Goal: Task Accomplishment & Management: Use online tool/utility

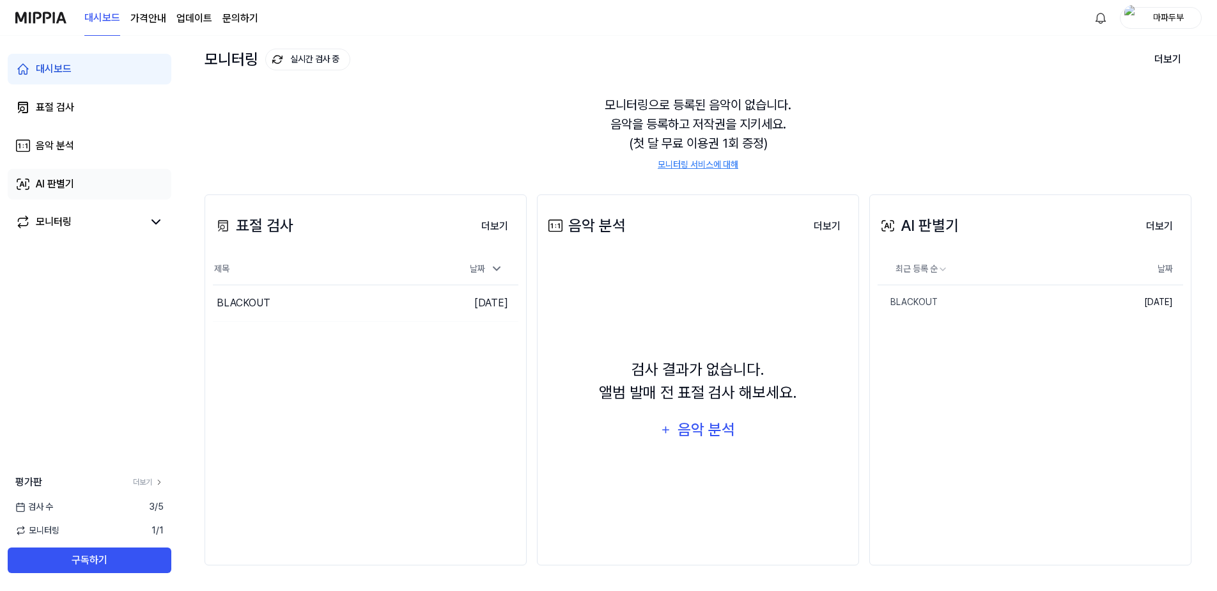
click at [74, 180] on div "AI 판별기" at bounding box center [55, 183] width 38 height 15
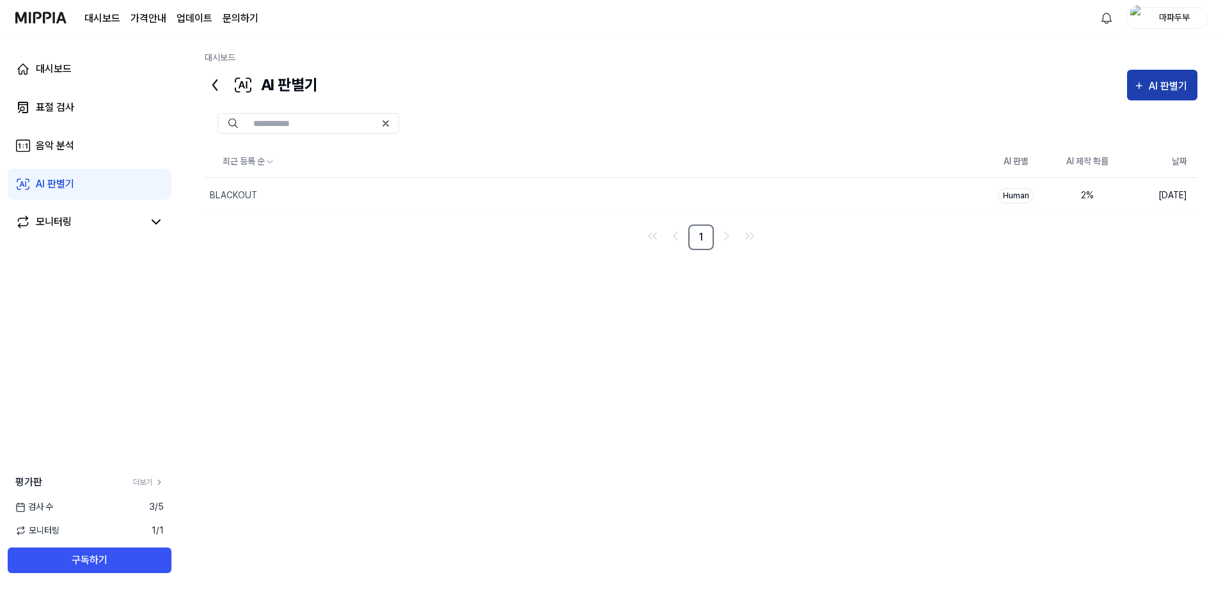
click at [1192, 84] on button "AI 판별기" at bounding box center [1162, 85] width 70 height 31
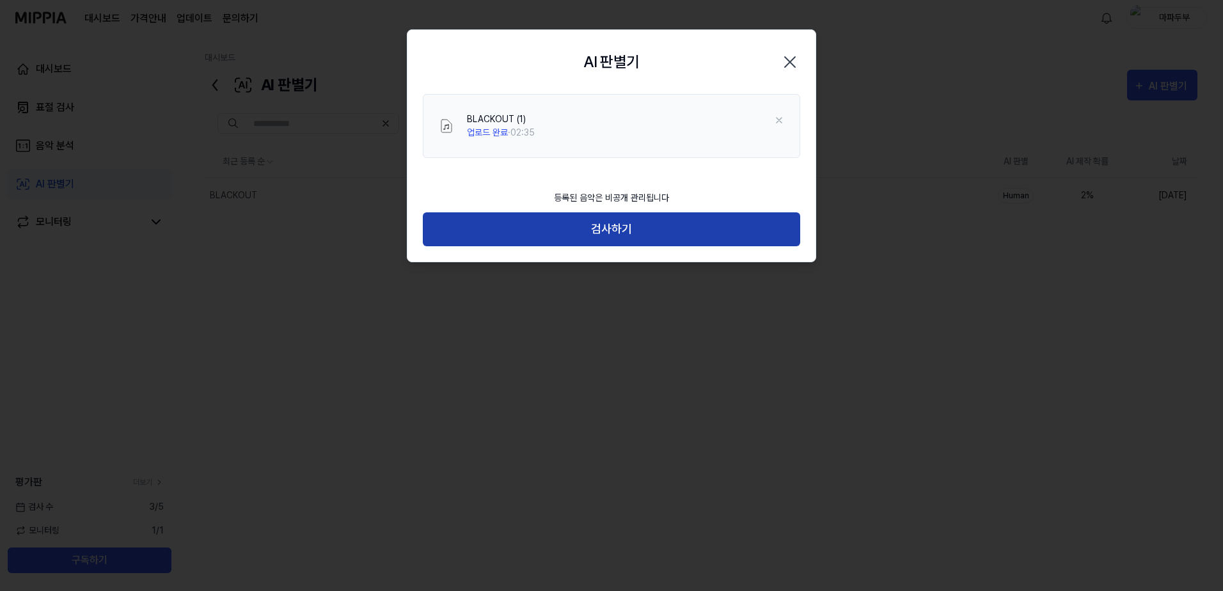
click at [625, 229] on button "검사하기" at bounding box center [611, 229] width 377 height 34
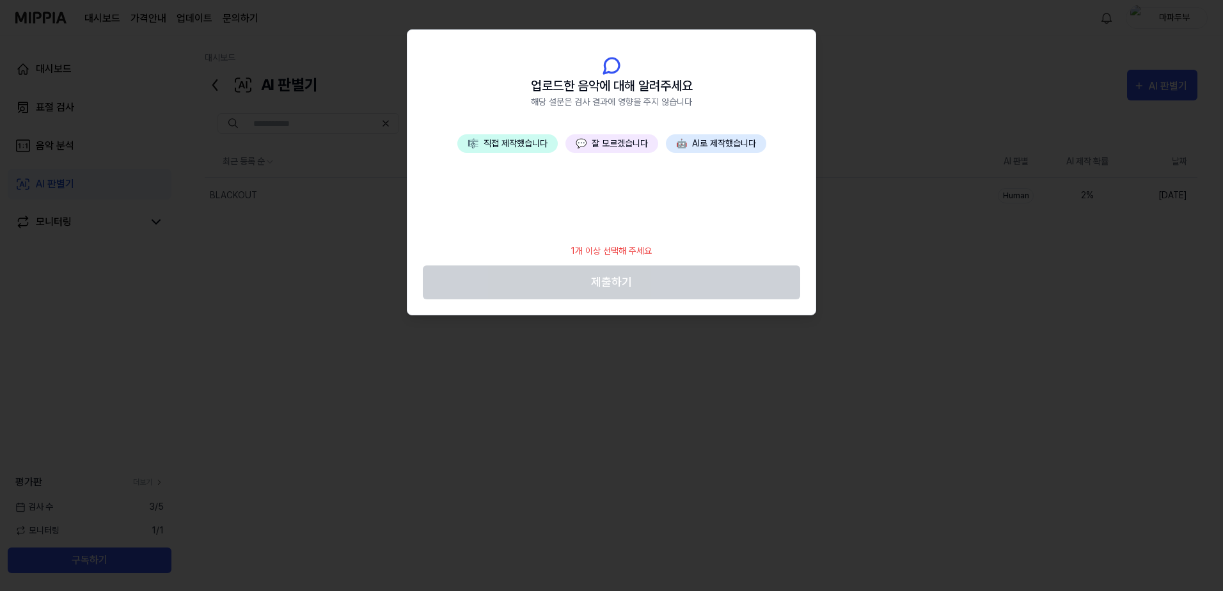
click at [726, 142] on button "🤖 AI로 제작했습니다" at bounding box center [716, 143] width 100 height 19
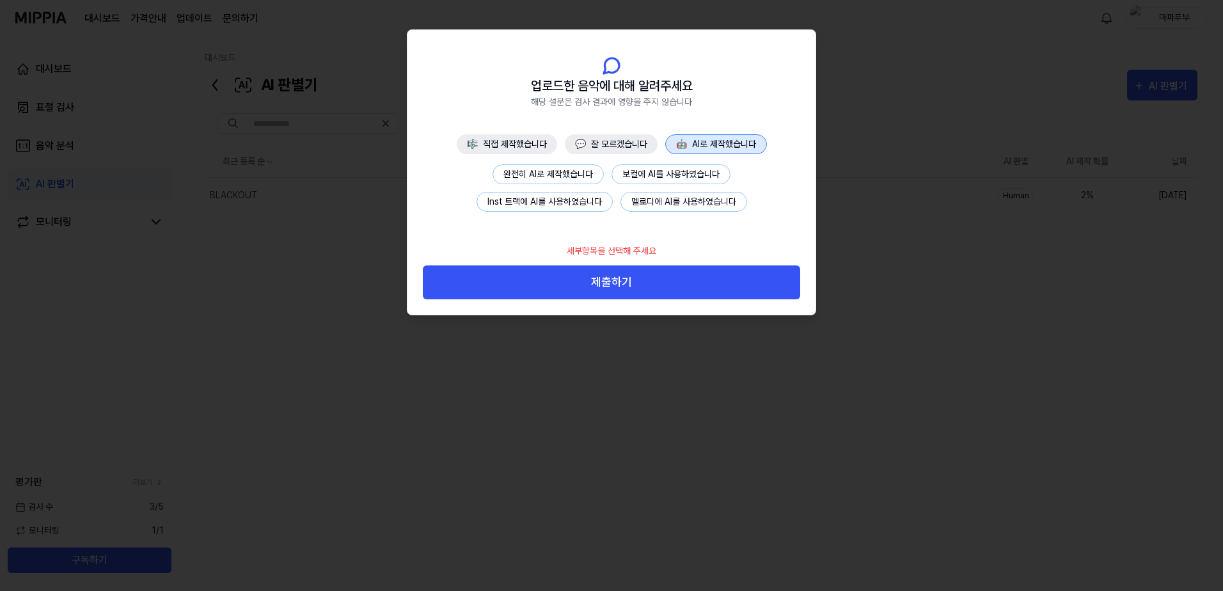
drag, startPoint x: 664, startPoint y: 283, endPoint x: 552, endPoint y: 178, distance: 153.4
click at [558, 203] on div "업로드한 음악에 대해 알려주세요 해당 설문은 검사 결과에 영향을 주지 않습니다 🎼 직접 제작했습니다 💬 잘 모르겠습니다 🤖 AI로 제작했습니다…" at bounding box center [611, 172] width 408 height 285
click at [551, 162] on div "🎼 직접 제작했습니다 💬 잘 모르겠습니다 🤖 AI로 제작했습니다 완전히 AI로 제작했습니다 보컬에 AI를 사용하였습니다 Inst 트랙에 AI를…" at bounding box center [611, 185] width 408 height 102
click at [552, 171] on button "완전히 AI로 제작했습니다" at bounding box center [547, 174] width 111 height 20
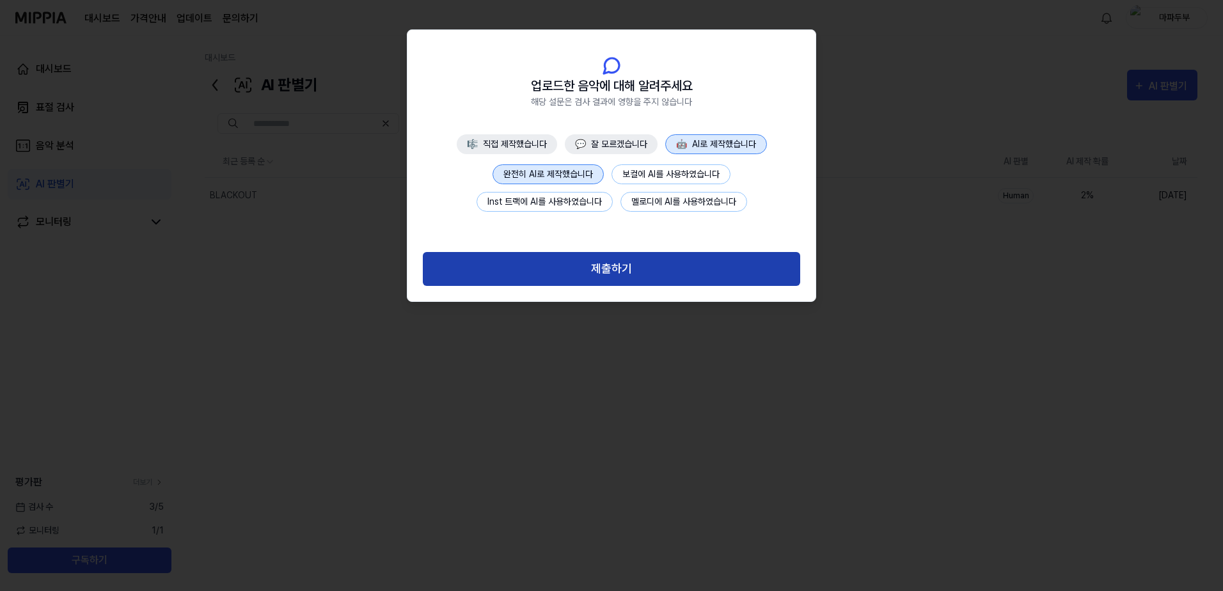
click at [635, 269] on button "제출하기" at bounding box center [611, 269] width 377 height 34
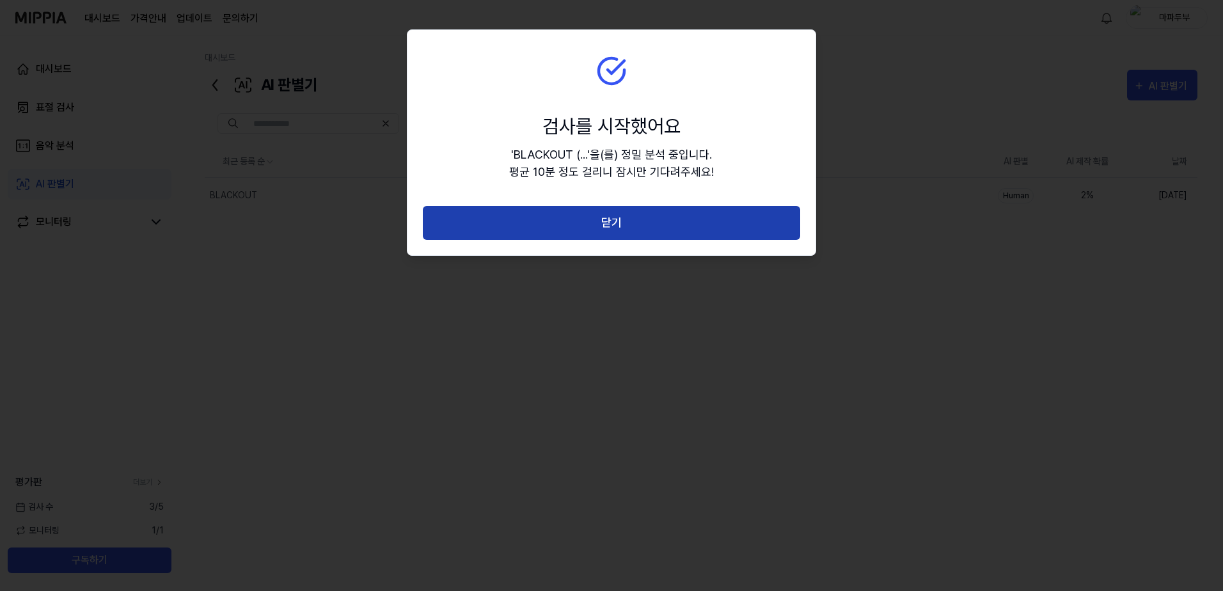
click at [632, 214] on button "닫기" at bounding box center [611, 223] width 377 height 34
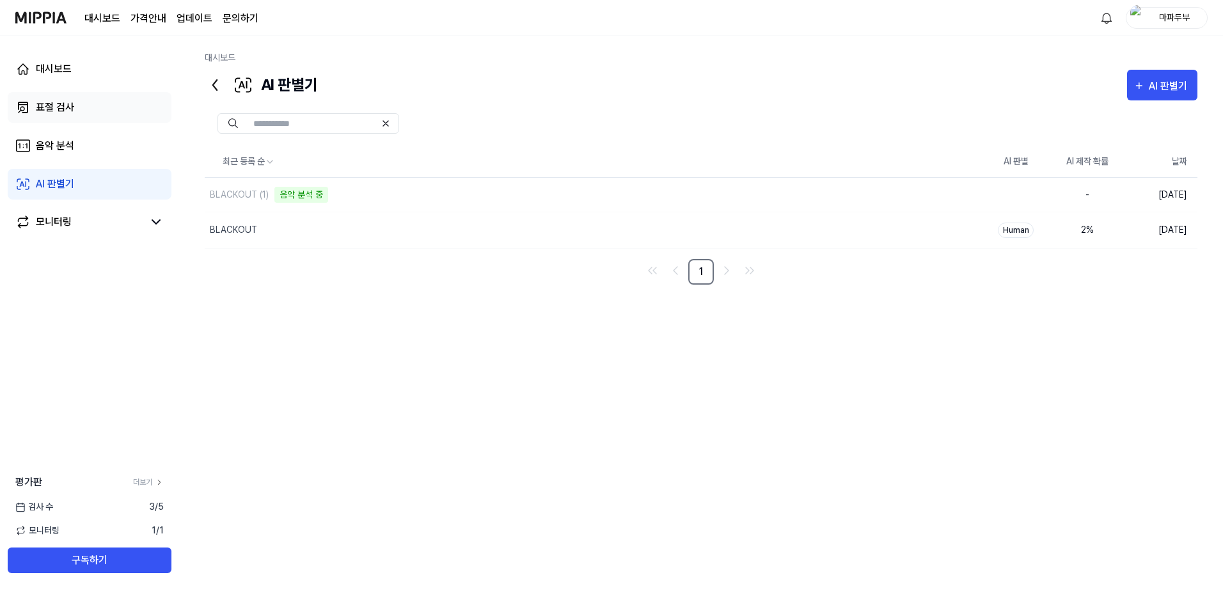
click at [70, 109] on div "표절 검사" at bounding box center [55, 107] width 38 height 15
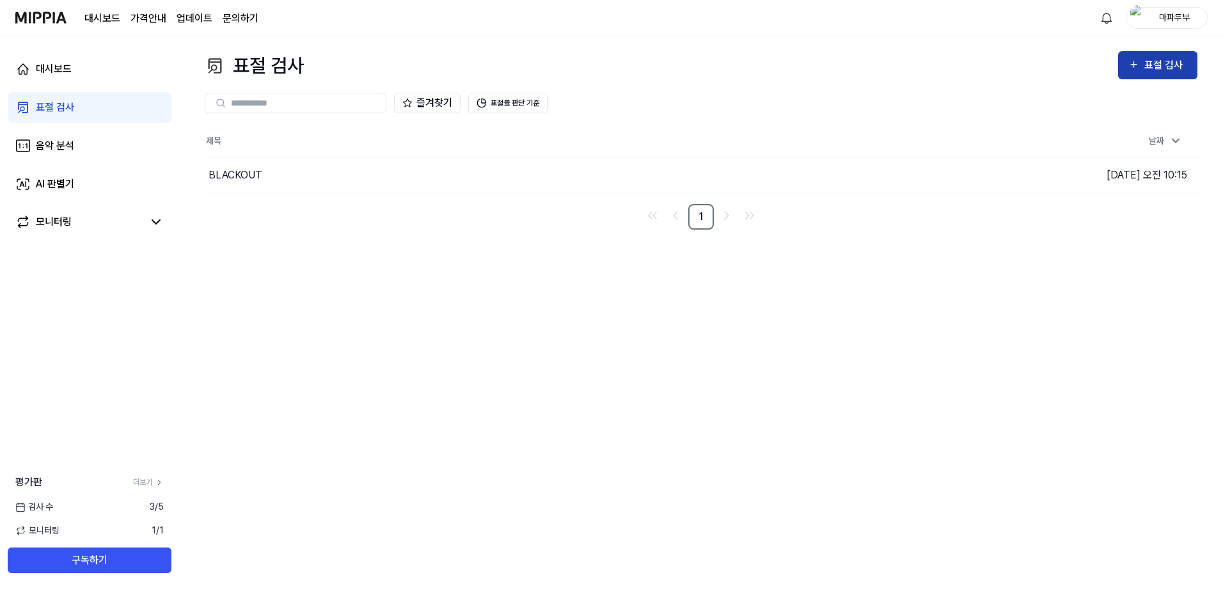
click at [1164, 69] on div "표절 검사" at bounding box center [1165, 65] width 43 height 17
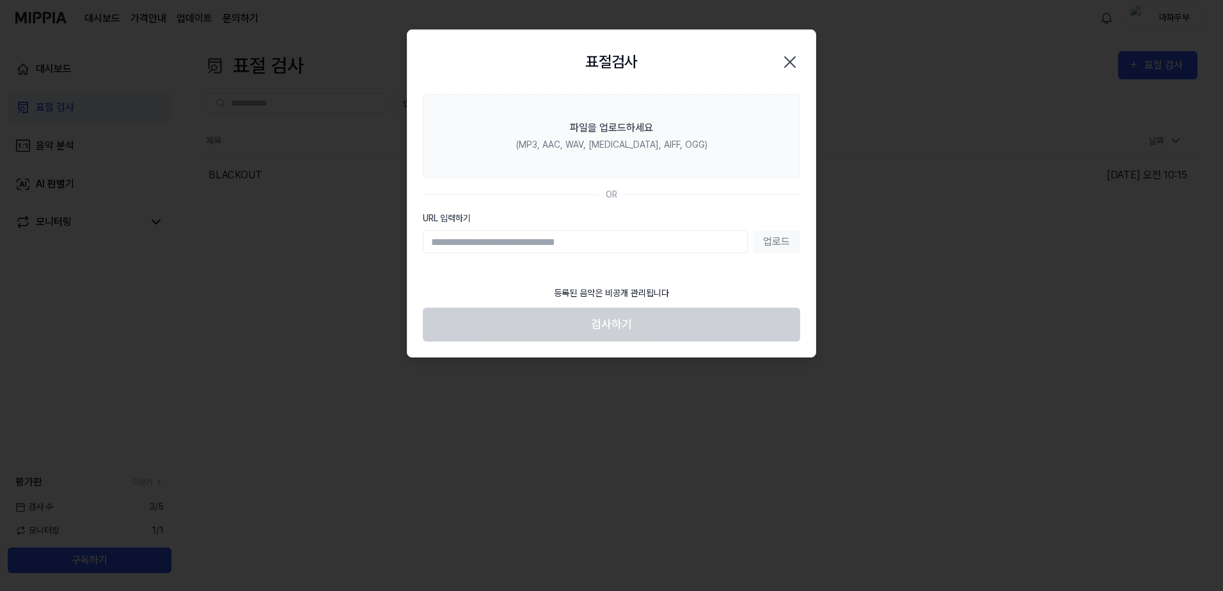
click at [909, 130] on div at bounding box center [611, 295] width 1223 height 591
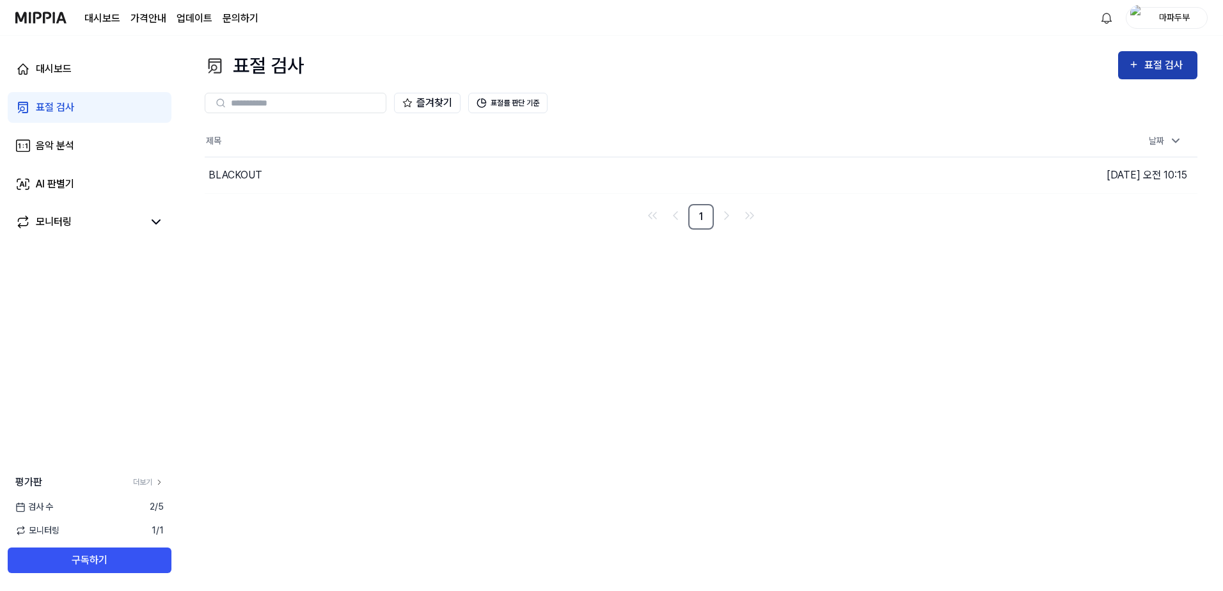
click at [1153, 70] on div "표절 검사" at bounding box center [1165, 65] width 43 height 17
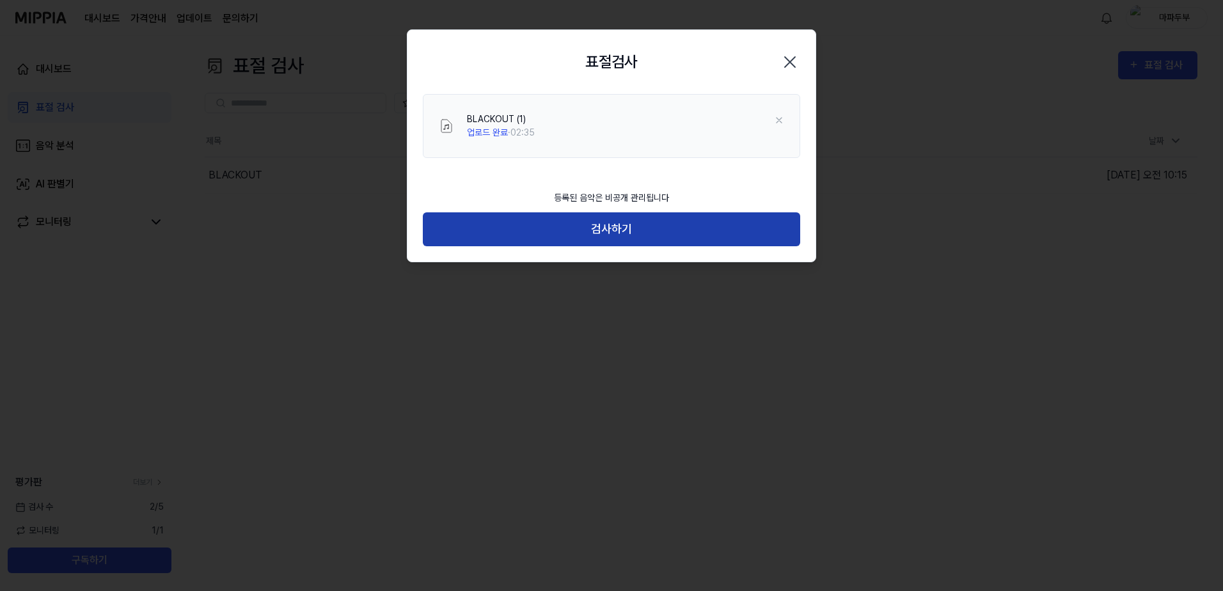
click at [634, 235] on button "검사하기" at bounding box center [611, 229] width 377 height 34
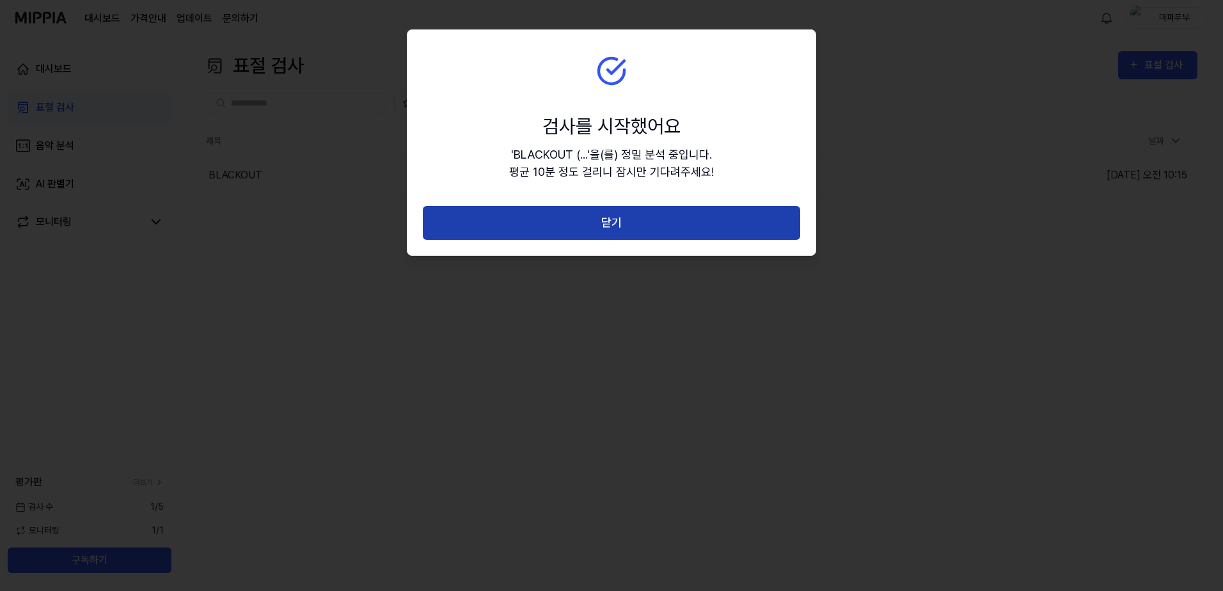
click at [639, 224] on button "닫기" at bounding box center [611, 223] width 377 height 34
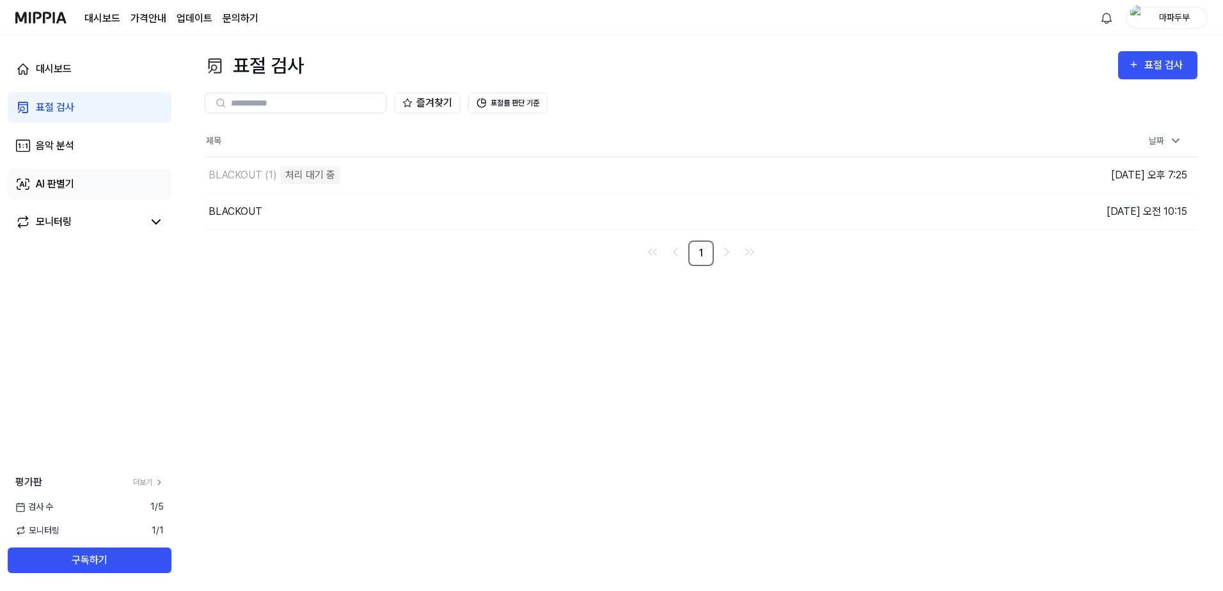
click at [86, 179] on link "AI 판별기" at bounding box center [90, 184] width 164 height 31
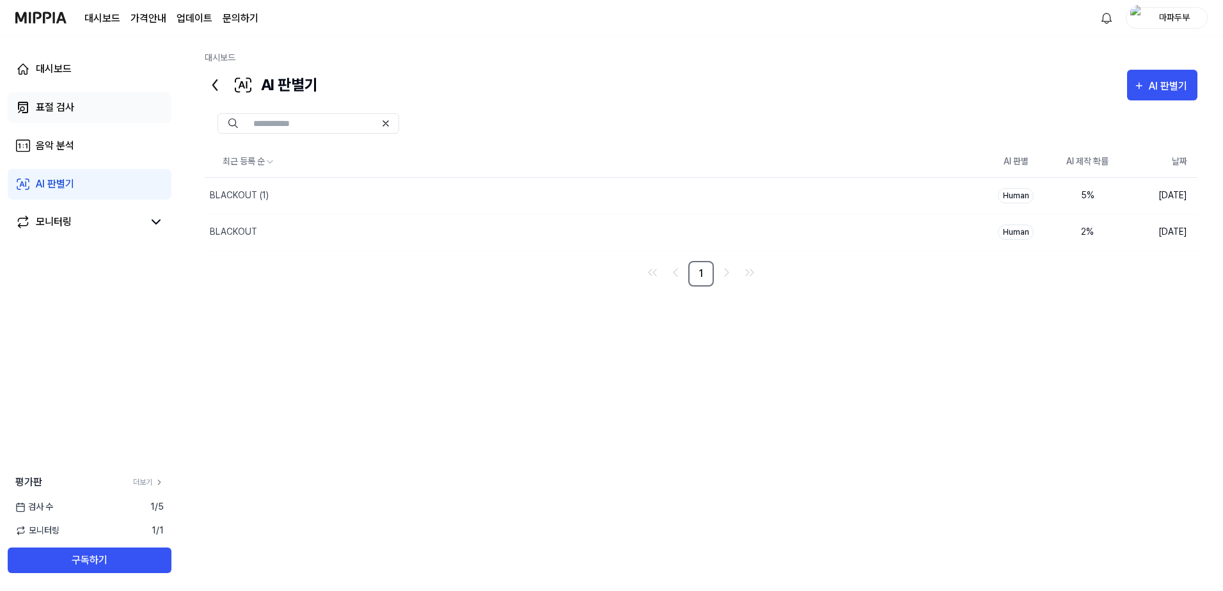
click at [89, 109] on link "표절 검사" at bounding box center [90, 107] width 164 height 31
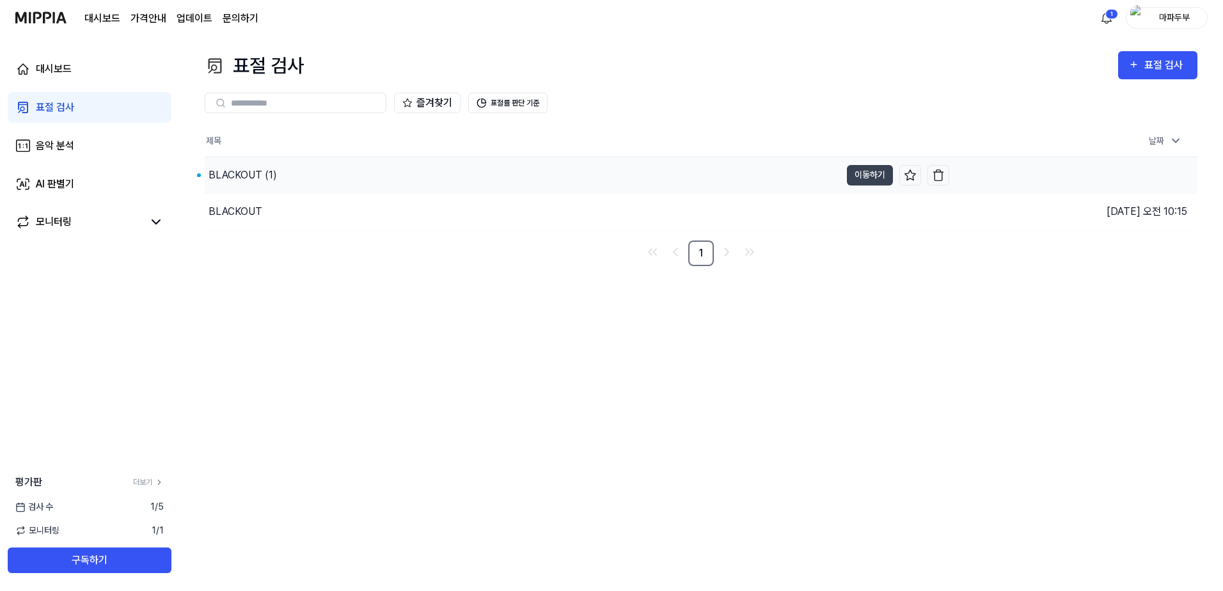
click at [258, 174] on div "BLACKOUT (1)" at bounding box center [242, 175] width 68 height 15
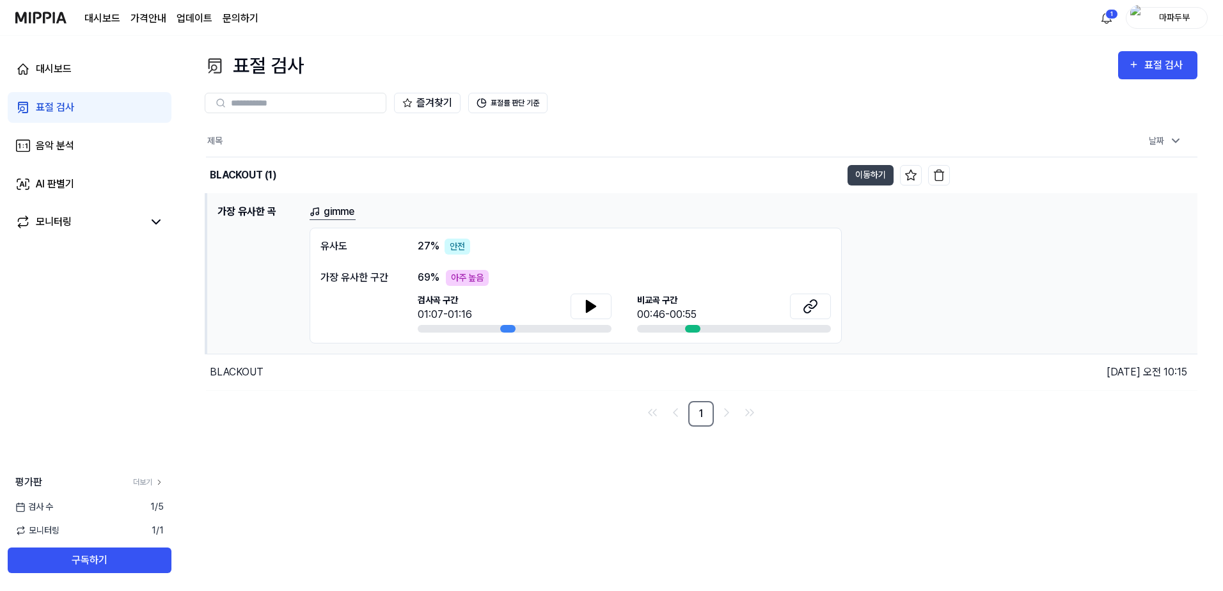
click at [320, 451] on div "표절 검사 표절 검사 표절 검사 음악 분석 AI 판별기 즐겨찾기 표절률 판단 기준 제목 날짜 BLACKOUT (1) 이동하기 [DATE] 오후…" at bounding box center [701, 313] width 1044 height 555
click at [246, 366] on div "BLACKOUT" at bounding box center [237, 371] width 54 height 15
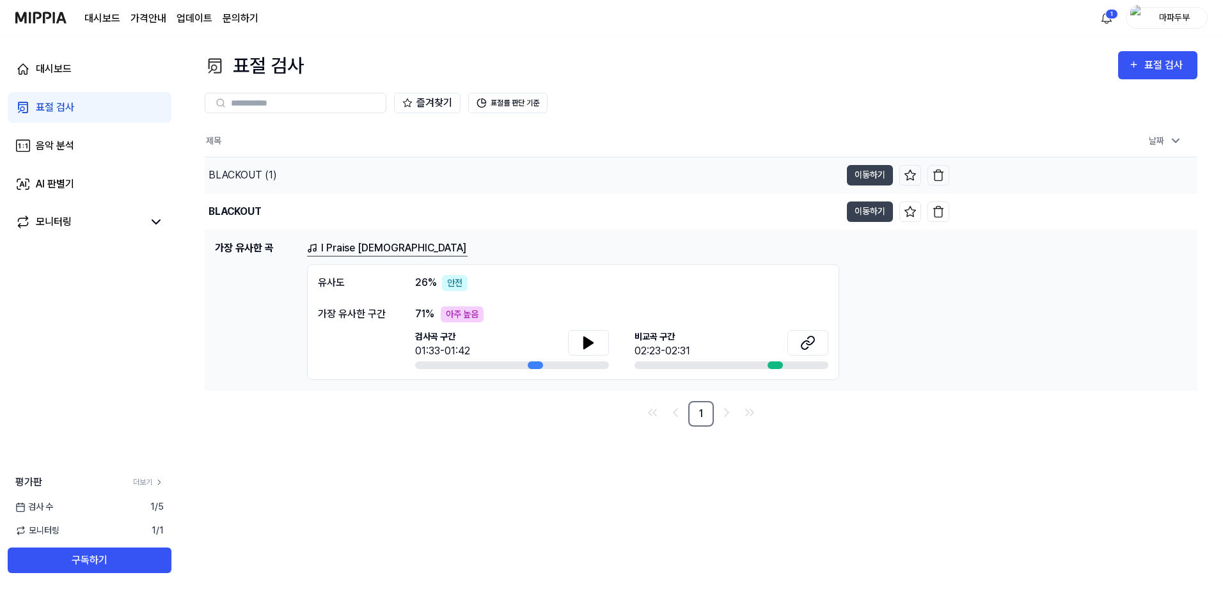
click at [246, 174] on div "BLACKOUT (1)" at bounding box center [242, 175] width 68 height 15
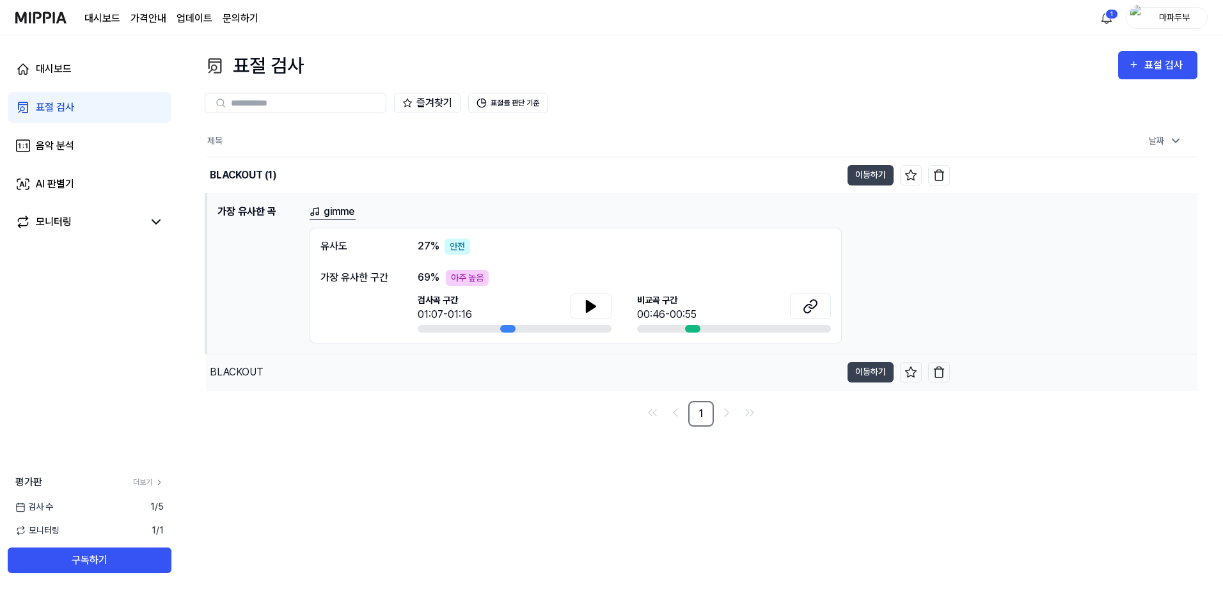
click at [247, 367] on div "BLACKOUT" at bounding box center [237, 371] width 54 height 15
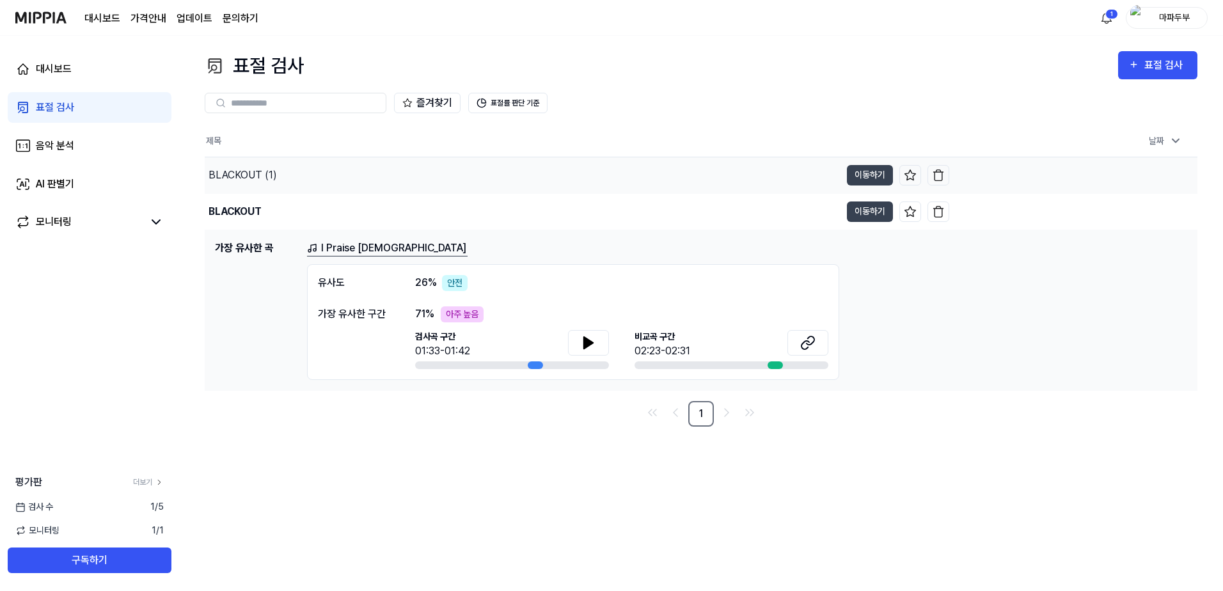
click at [243, 172] on div "BLACKOUT (1)" at bounding box center [242, 175] width 68 height 15
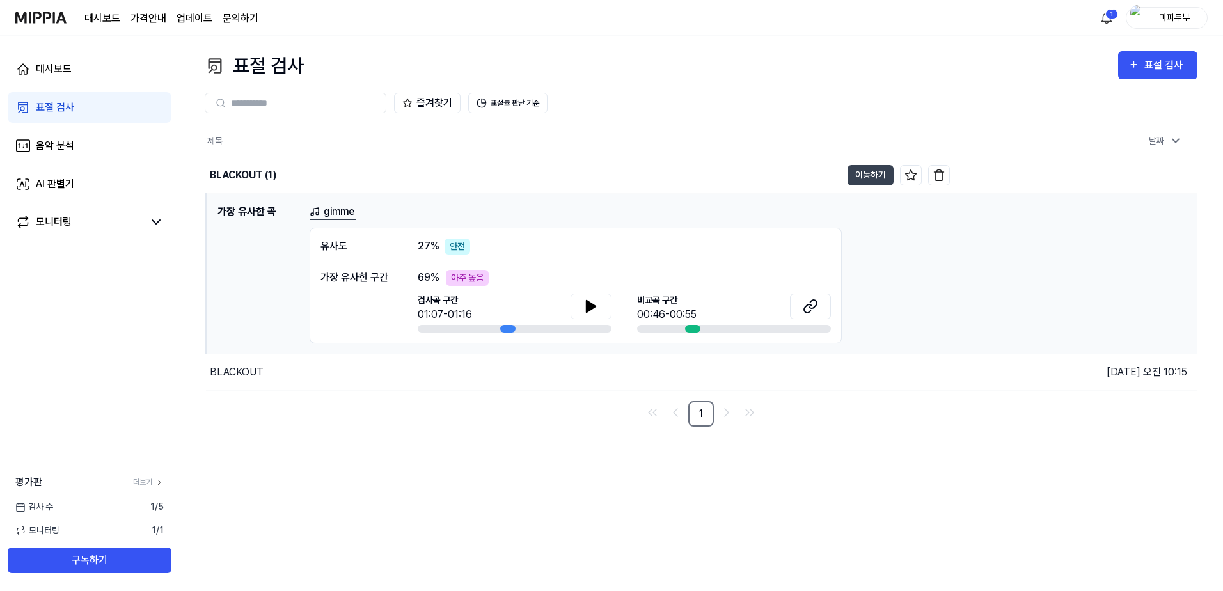
click at [331, 215] on link "gimme" at bounding box center [332, 212] width 46 height 16
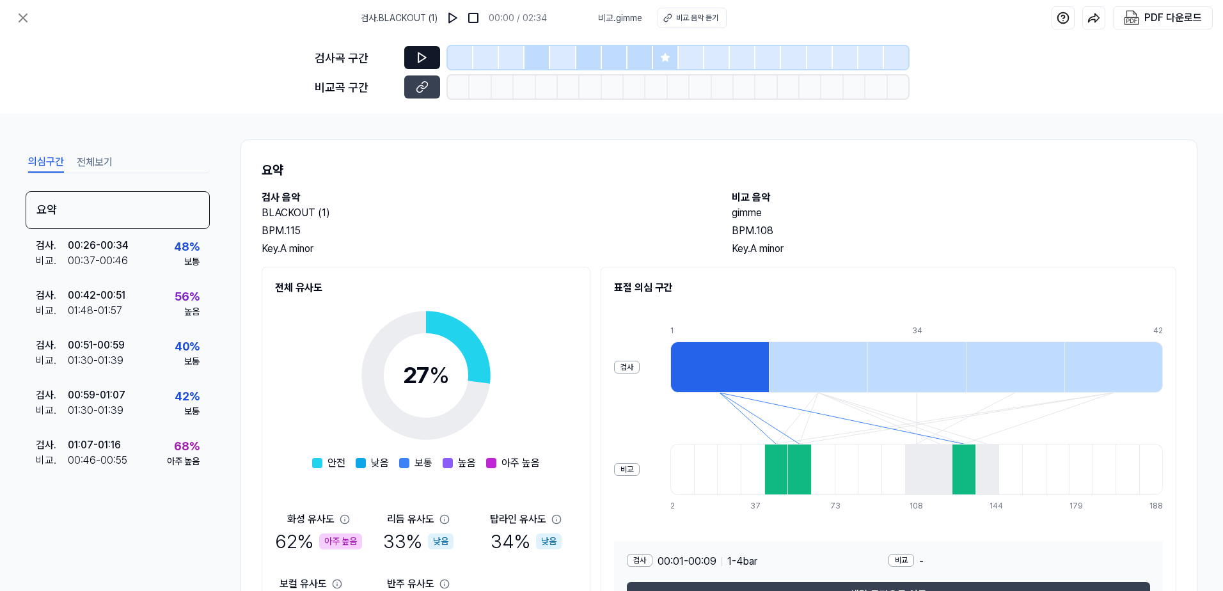
click at [419, 61] on icon at bounding box center [422, 58] width 8 height 10
click at [422, 58] on icon at bounding box center [422, 57] width 13 height 13
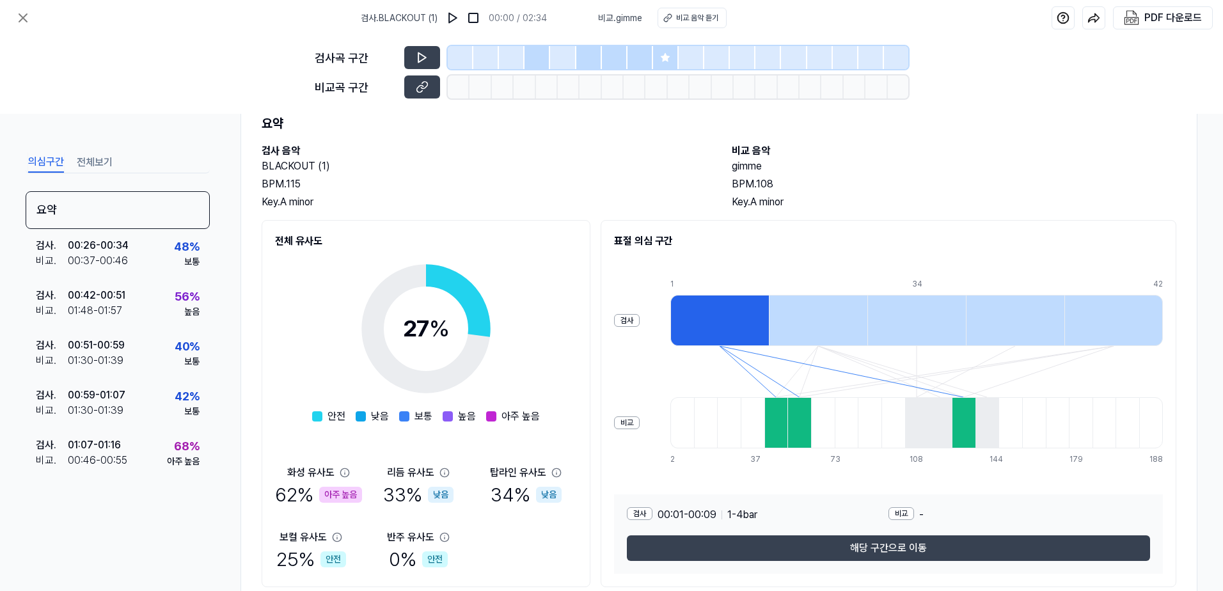
scroll to position [26, 0]
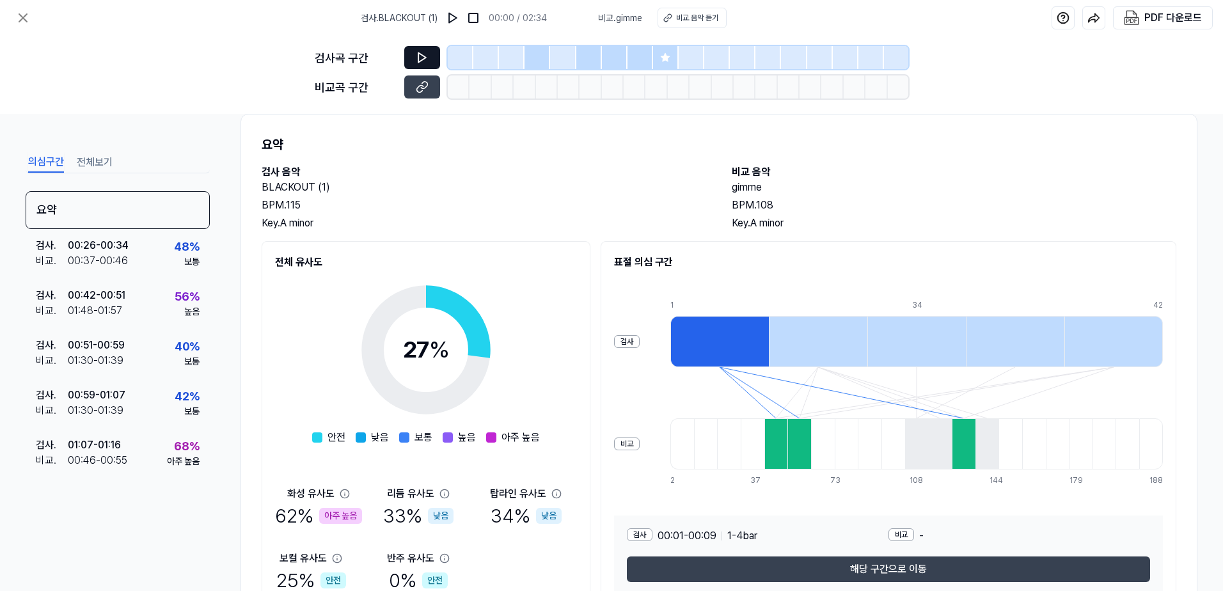
click at [421, 54] on icon at bounding box center [422, 57] width 13 height 13
click at [661, 61] on icon at bounding box center [665, 57] width 10 height 10
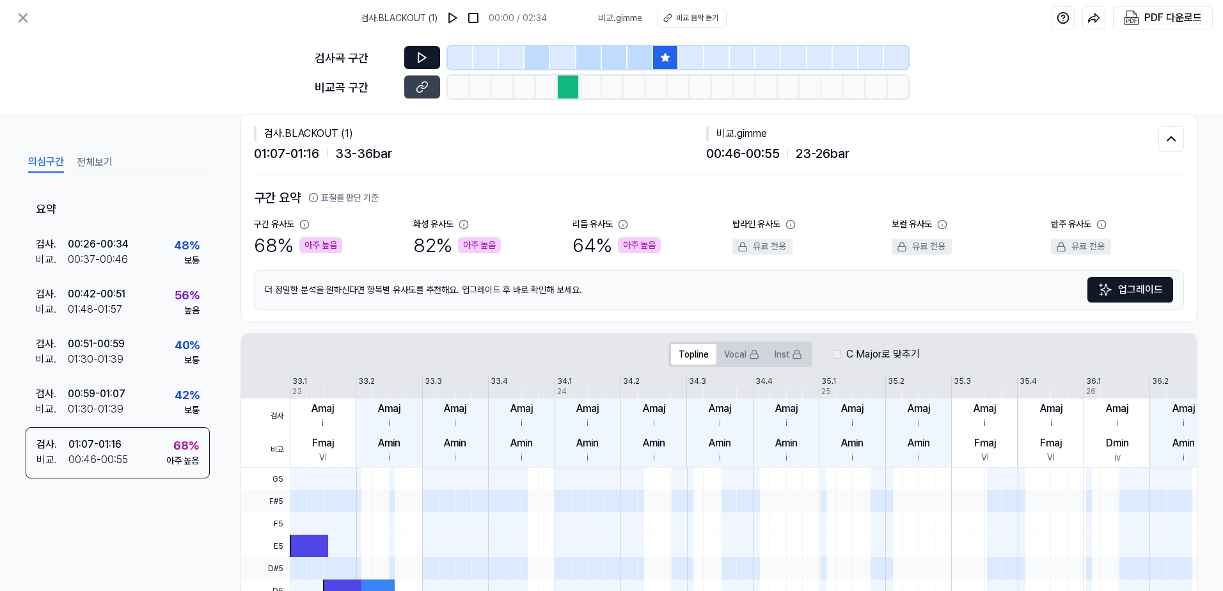
click at [427, 54] on icon at bounding box center [422, 57] width 13 height 13
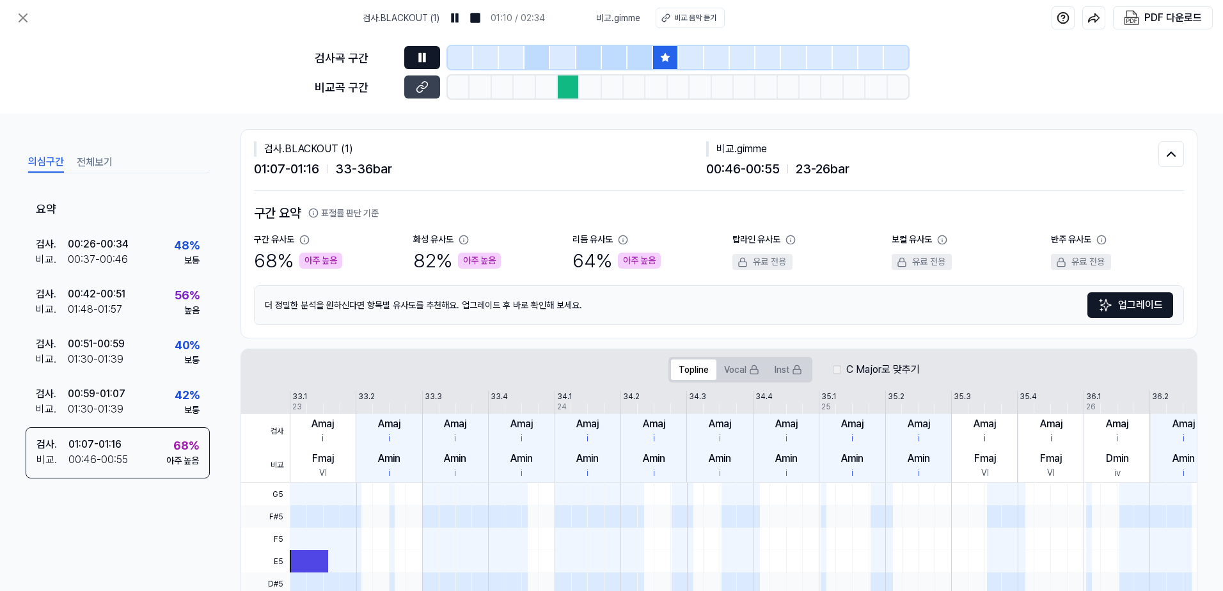
scroll to position [0, 0]
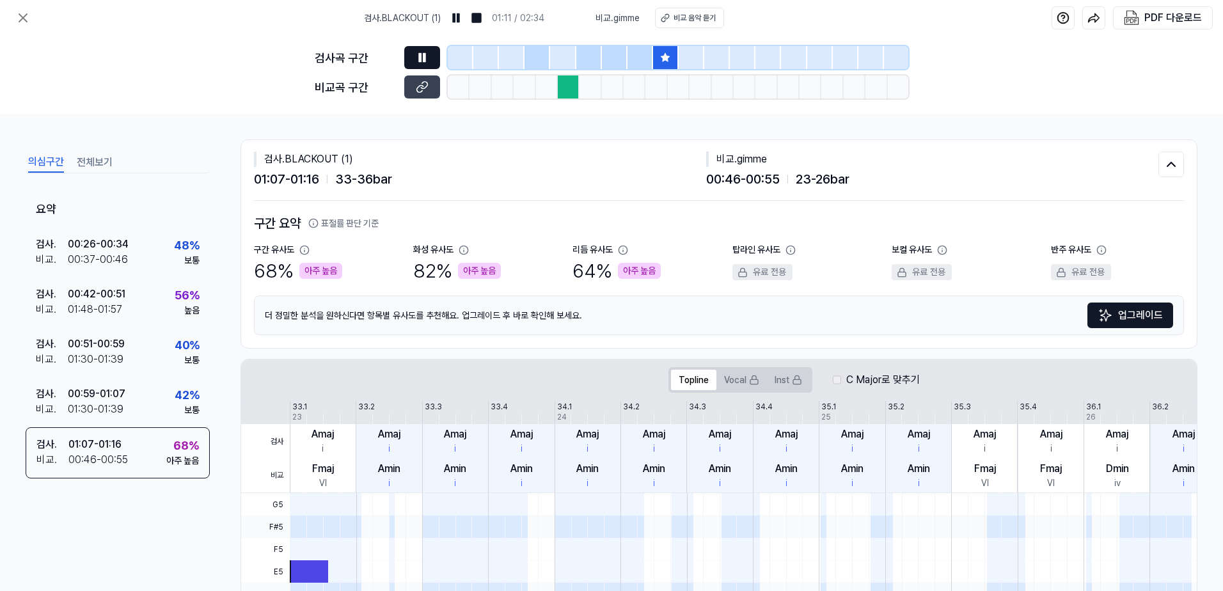
click at [574, 86] on div at bounding box center [569, 86] width 22 height 23
click at [432, 88] on button at bounding box center [422, 86] width 36 height 23
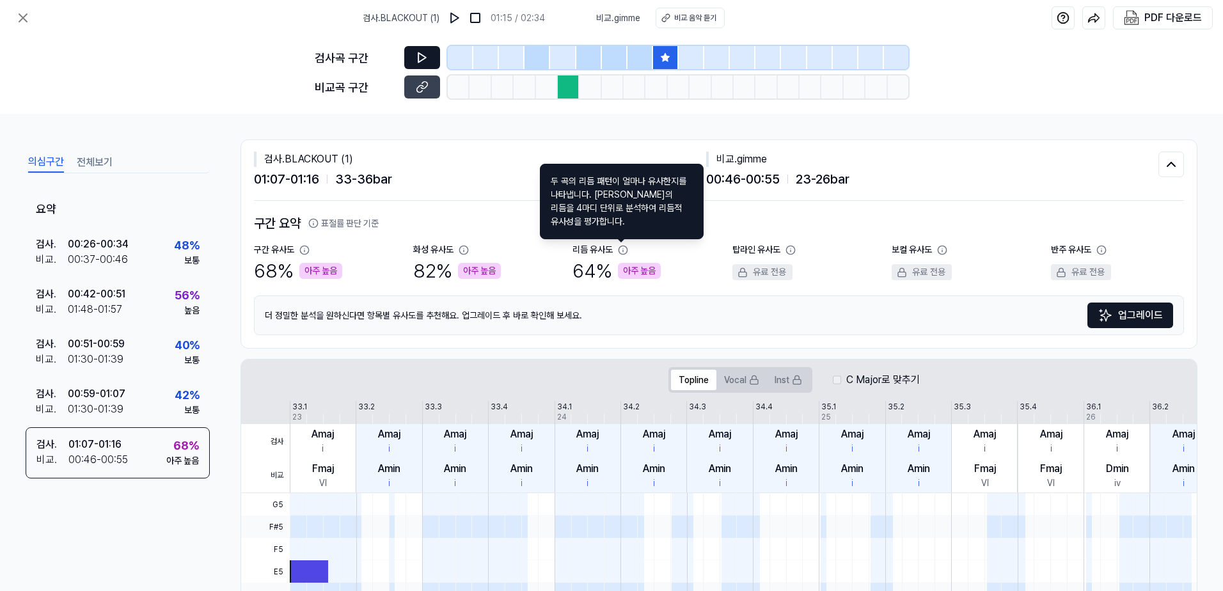
click at [426, 65] on button at bounding box center [422, 57] width 36 height 23
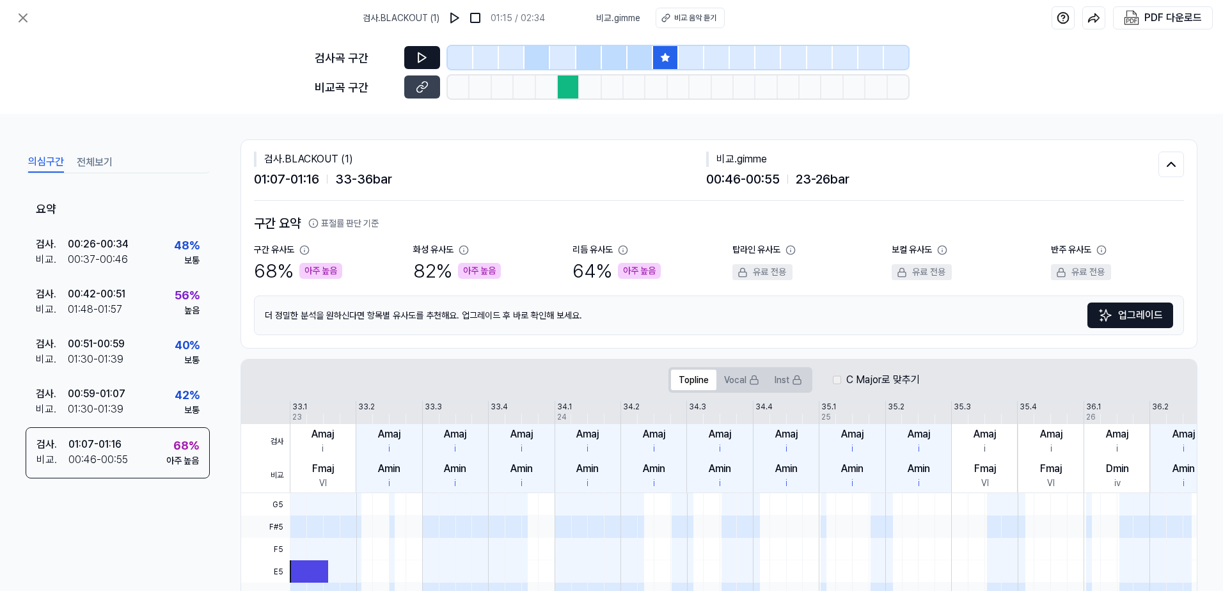
click at [424, 59] on icon at bounding box center [422, 58] width 8 height 10
drag, startPoint x: 841, startPoint y: 379, endPoint x: 870, endPoint y: 378, distance: 29.4
click at [841, 379] on div "C Major로 맞추기" at bounding box center [876, 379] width 87 height 15
click at [880, 378] on label "C Major로 맞추기" at bounding box center [883, 379] width 74 height 15
click at [914, 379] on label "C Major로 맞추기" at bounding box center [883, 379] width 74 height 15
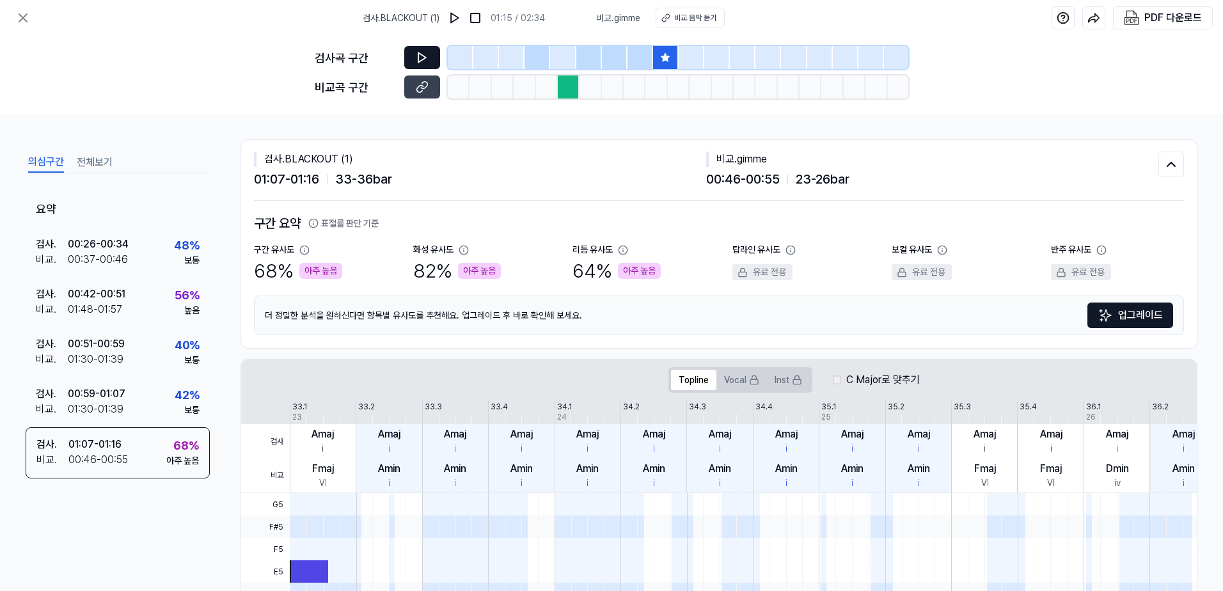
click at [423, 58] on icon at bounding box center [422, 57] width 13 height 13
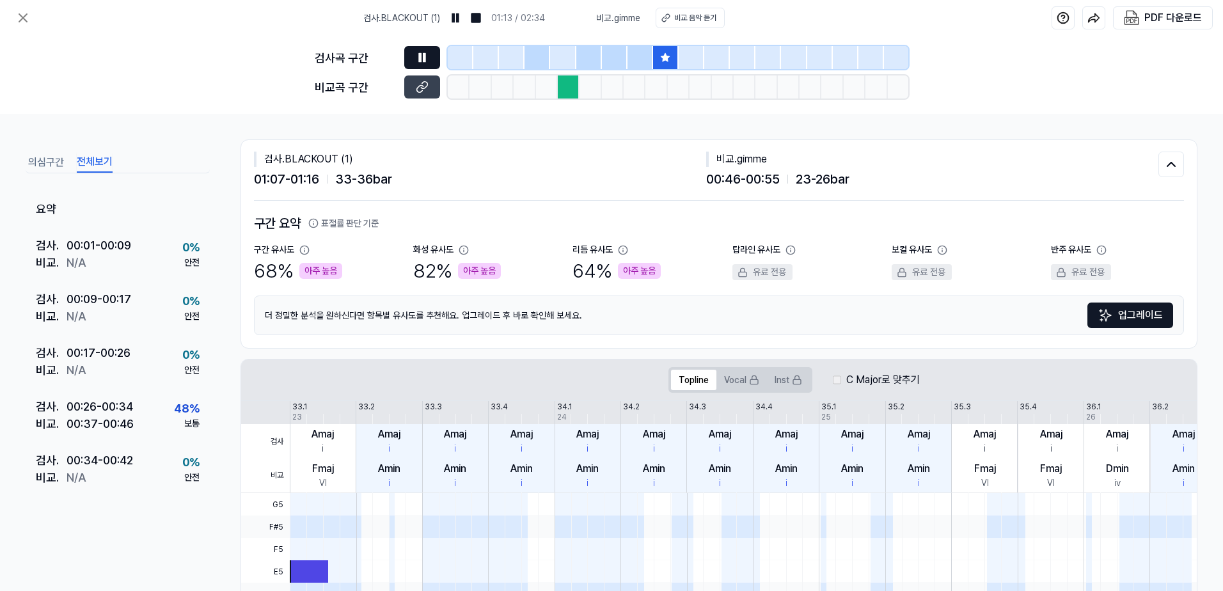
click at [100, 164] on button "전체보기" at bounding box center [95, 162] width 36 height 20
click at [45, 166] on button "의심구간" at bounding box center [46, 162] width 36 height 20
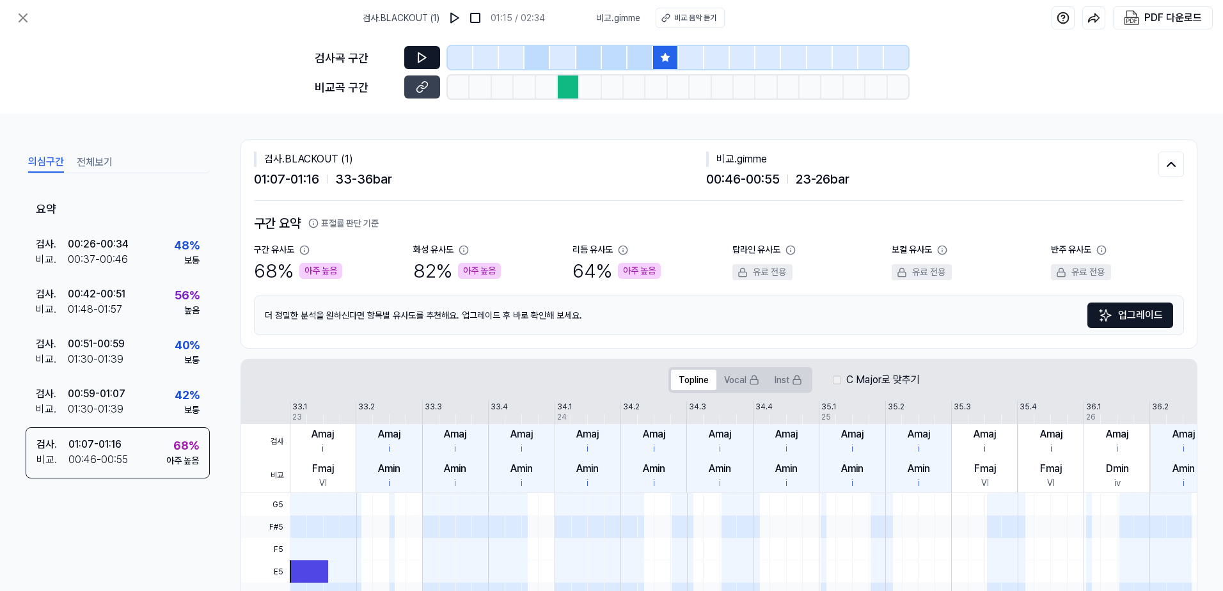
click at [411, 58] on button at bounding box center [422, 57] width 36 height 23
click at [567, 88] on div at bounding box center [569, 86] width 22 height 23
drag, startPoint x: 726, startPoint y: 182, endPoint x: 830, endPoint y: 185, distance: 103.6
click at [830, 185] on div "00:46 - 00:55 23 - 26 bar" at bounding box center [932, 178] width 452 height 19
drag, startPoint x: 830, startPoint y: 185, endPoint x: 981, endPoint y: 178, distance: 151.7
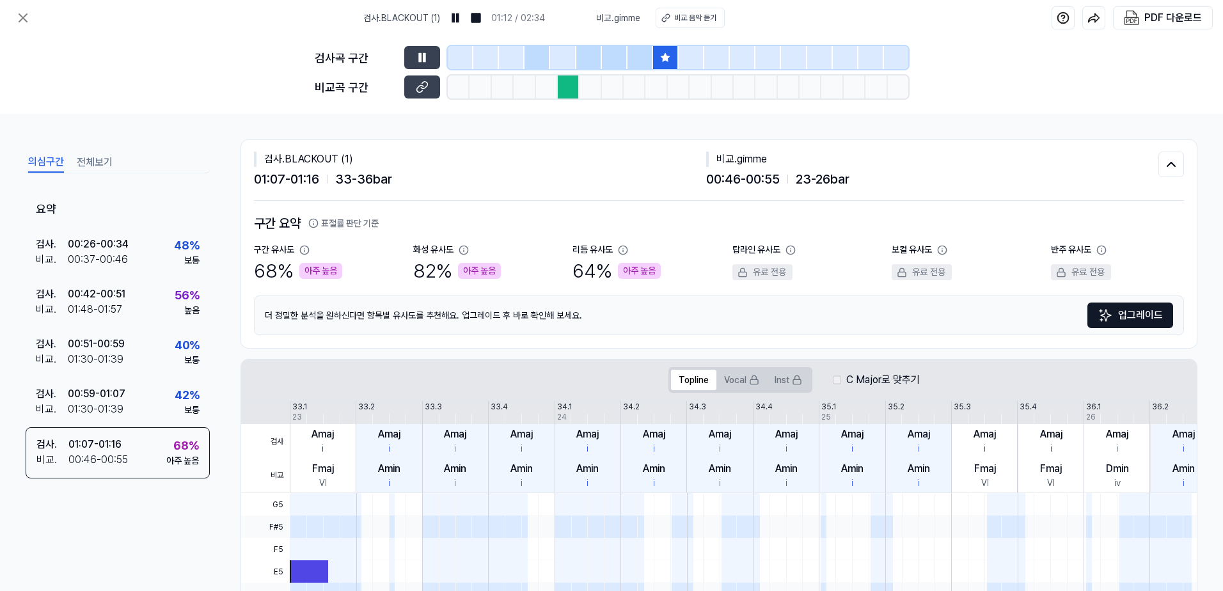
click at [981, 178] on div "00:46 - 00:55 23 - 26 bar" at bounding box center [932, 178] width 452 height 19
click at [418, 57] on icon at bounding box center [422, 57] width 13 height 13
click at [347, 223] on button "표절률 판단 기준" at bounding box center [343, 223] width 70 height 13
click at [623, 247] on icon at bounding box center [623, 250] width 10 height 10
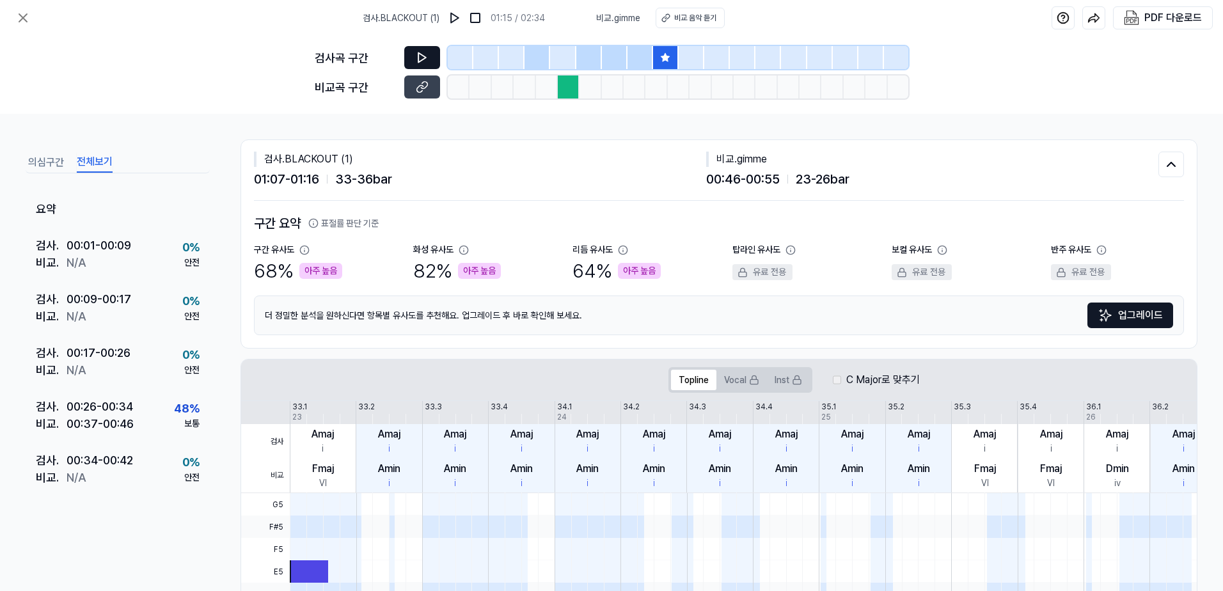
click at [98, 162] on button "전체보기" at bounding box center [95, 162] width 36 height 20
click at [43, 167] on button "의심구간" at bounding box center [46, 162] width 36 height 20
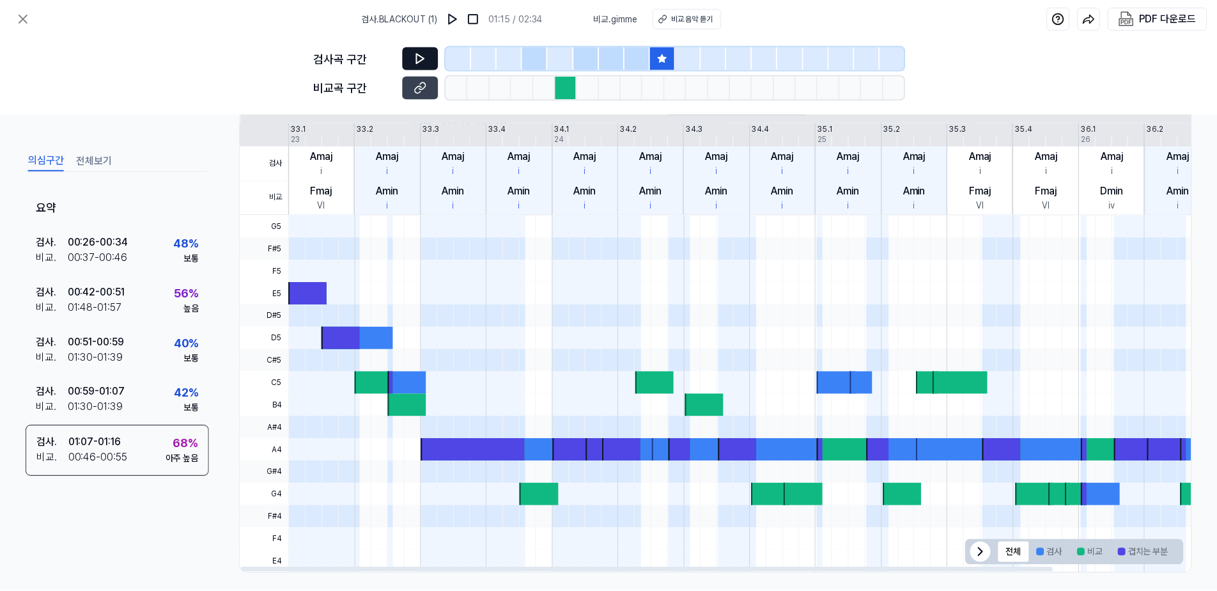
scroll to position [286, 0]
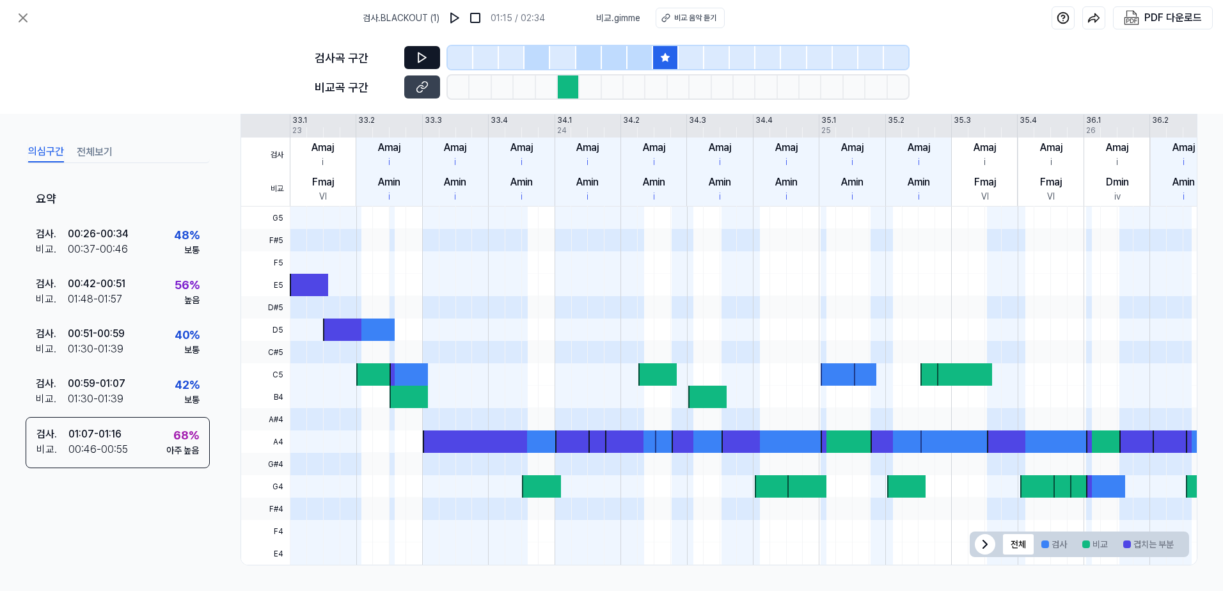
click at [68, 521] on div "의심구간 전체보기 요약 검사 . 00:26 - 00:34 비교 . 00:37 - 00:46 48 % 보통 검사 . 00:42 - 00:51 비…" at bounding box center [118, 352] width 184 height 426
click at [668, 51] on div at bounding box center [666, 57] width 26 height 23
click at [421, 57] on icon at bounding box center [422, 57] width 13 height 13
click at [428, 52] on icon at bounding box center [422, 57] width 13 height 13
click at [22, 11] on icon at bounding box center [22, 17] width 15 height 15
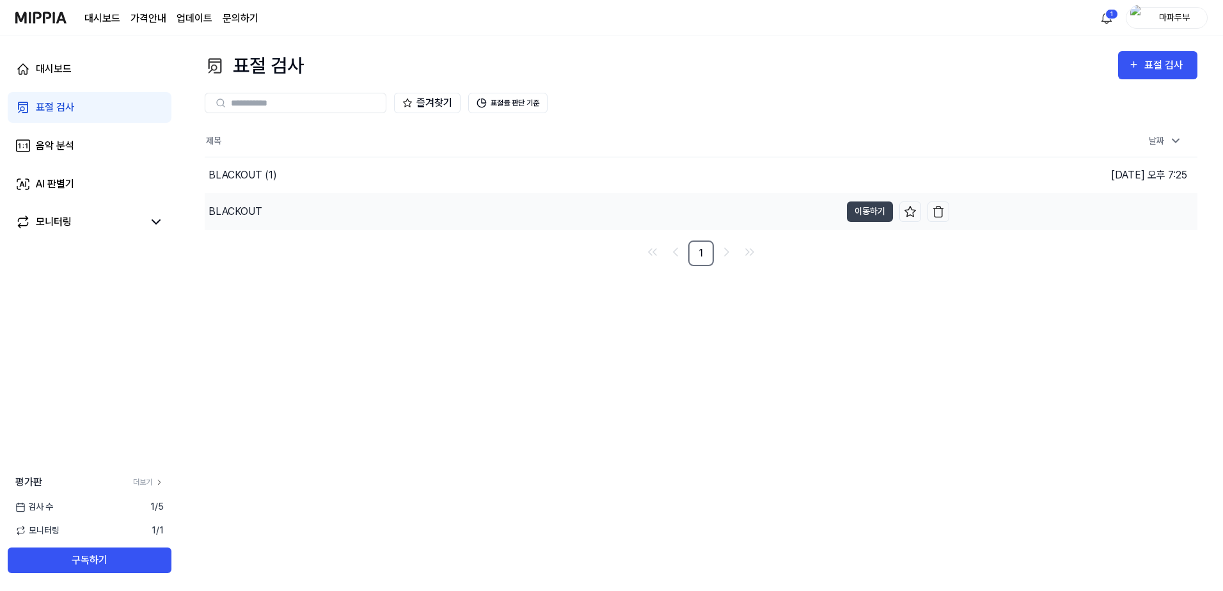
click at [254, 209] on div "BLACKOUT" at bounding box center [235, 211] width 54 height 15
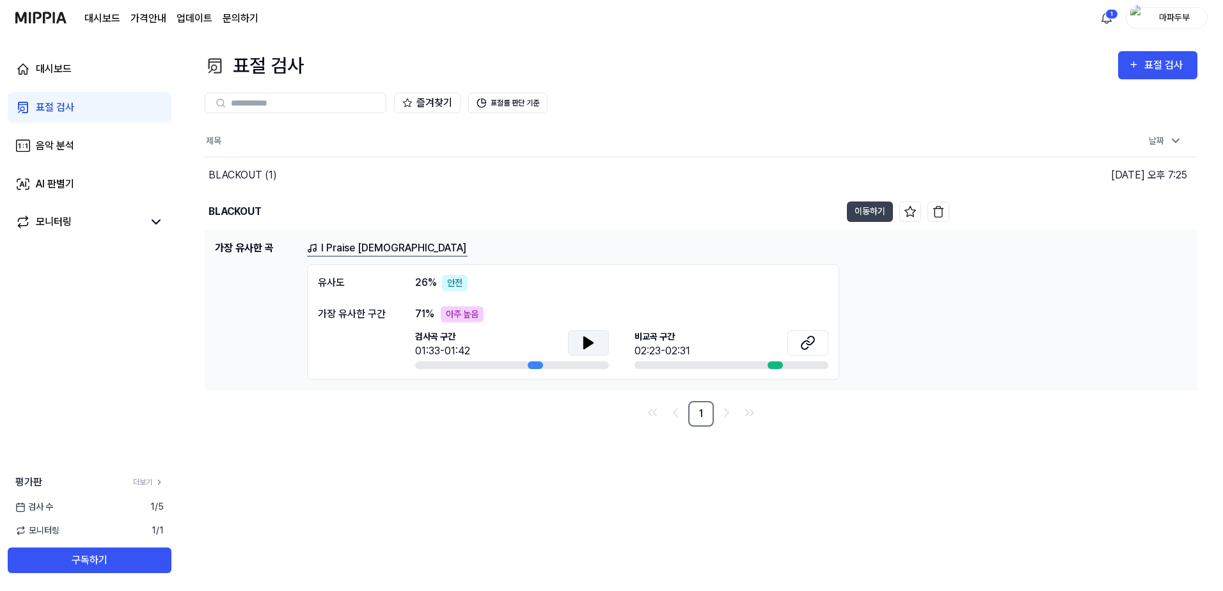
click at [591, 344] on icon at bounding box center [588, 343] width 9 height 12
click at [809, 346] on icon at bounding box center [807, 342] width 15 height 15
click at [242, 171] on div "BLACKOUT (1)" at bounding box center [242, 175] width 68 height 15
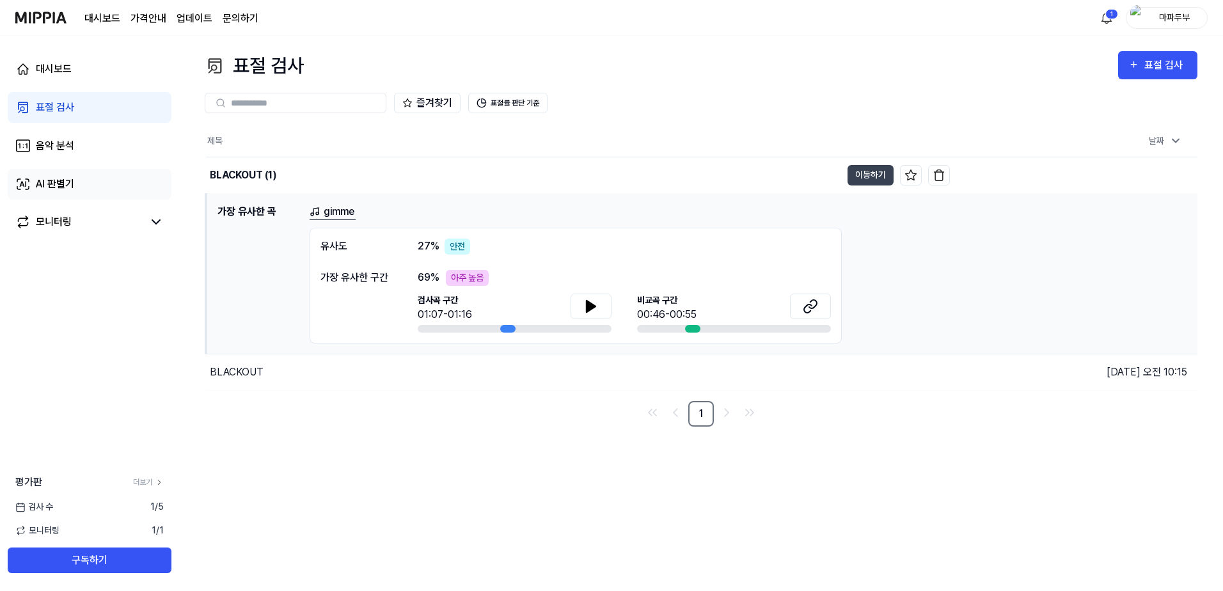
click at [78, 184] on link "AI 판별기" at bounding box center [90, 184] width 164 height 31
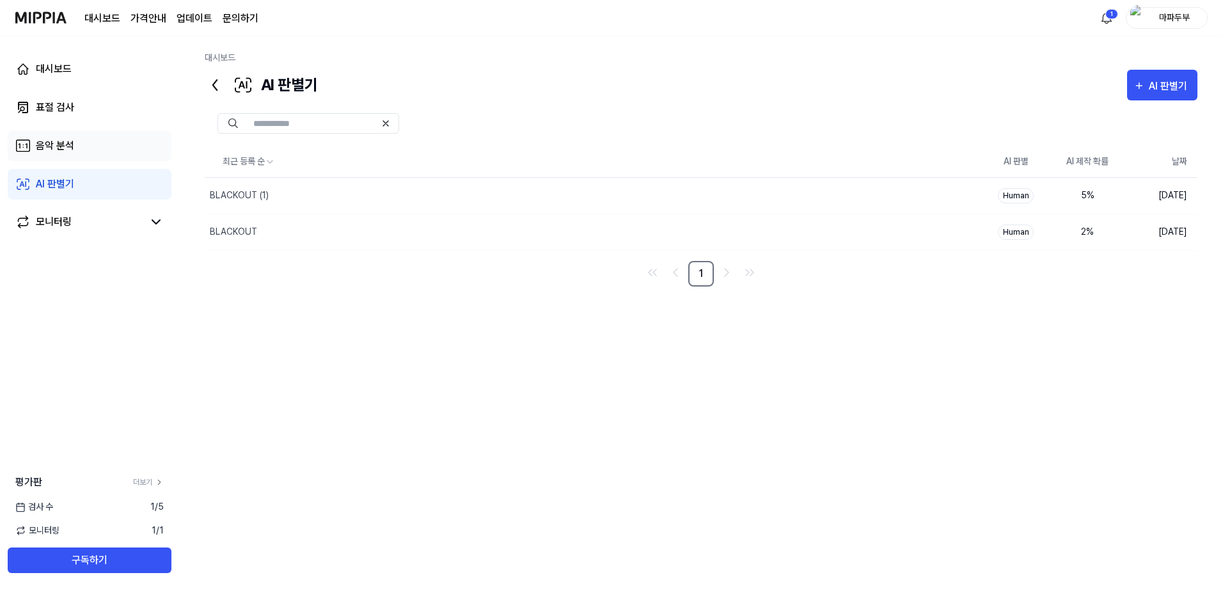
click at [132, 141] on link "음악 분석" at bounding box center [90, 145] width 164 height 31
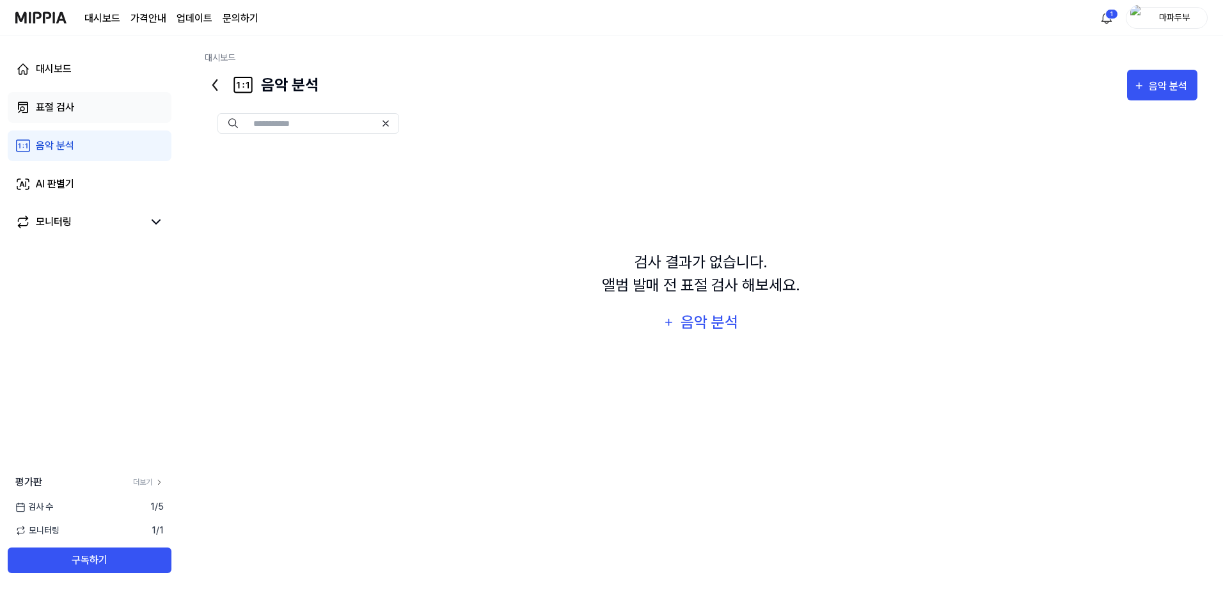
click at [141, 109] on link "표절 검사" at bounding box center [90, 107] width 164 height 31
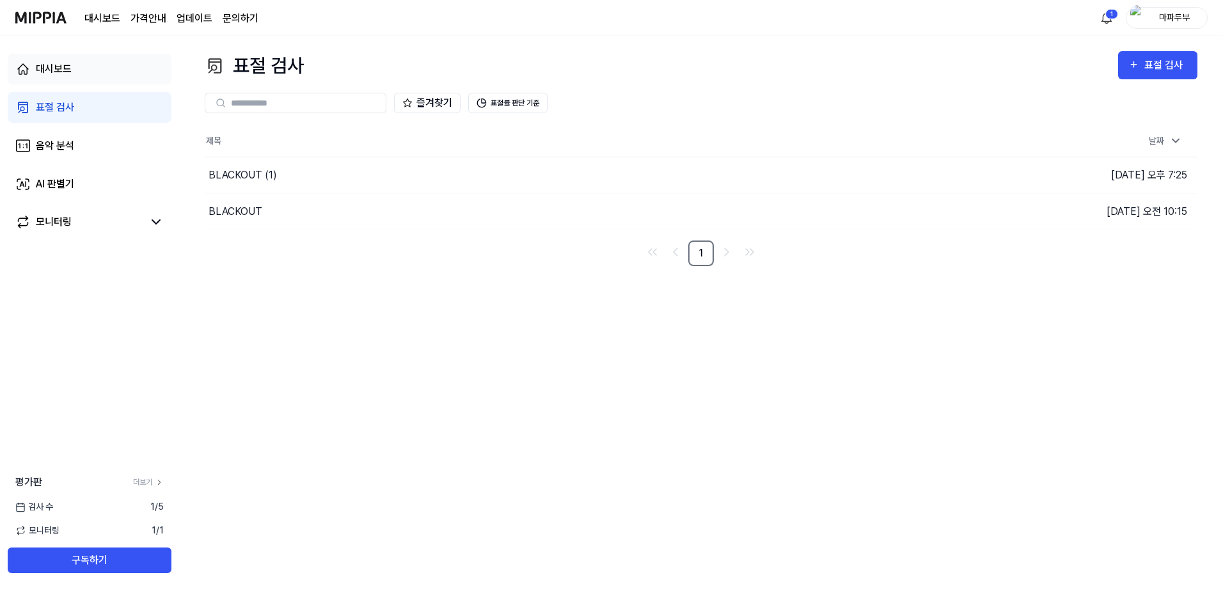
click at [125, 61] on link "대시보드" at bounding box center [90, 69] width 164 height 31
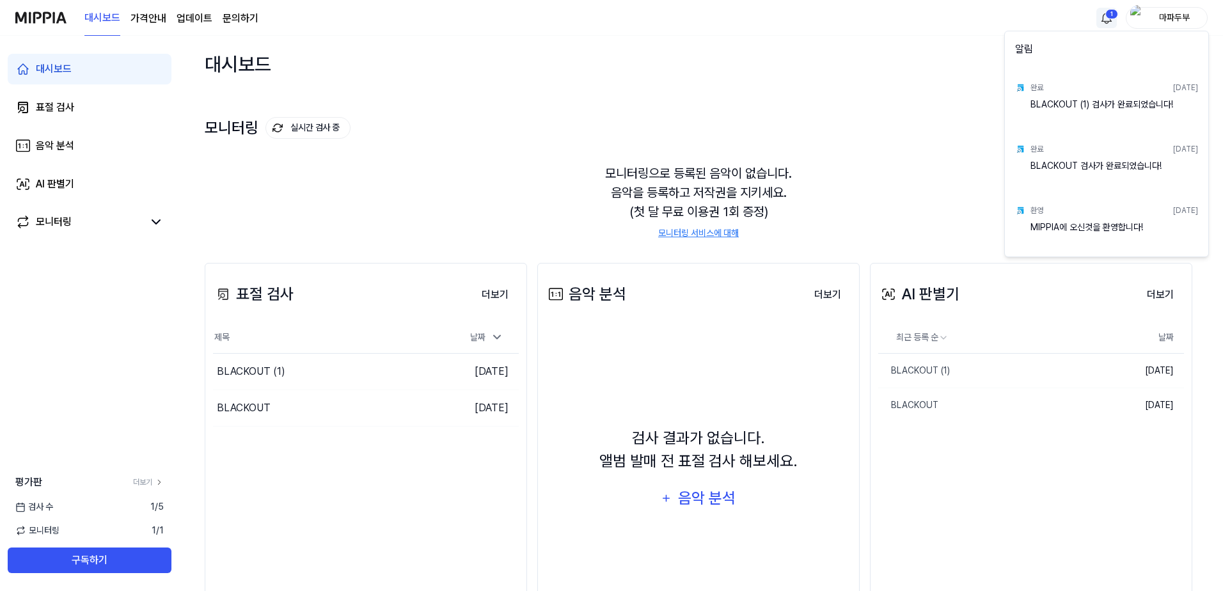
click at [1103, 19] on html "대시보드 가격안내 업데이트 문의하기 1 마파두부 대시보드 표절 검사 음악 분석 AI 판별기 모니터링 평가판 더보기 검사 [DATE] 모니터링 …" at bounding box center [611, 295] width 1223 height 591
click at [1102, 19] on html "대시보드 가격안내 업데이트 문의하기 마파두부 대시보드 표절 검사 음악 분석 AI 판별기 모니터링 평가판 더보기 검사 [DATE] 모니터링 1 …" at bounding box center [611, 295] width 1223 height 591
